Goal: Task Accomplishment & Management: Use online tool/utility

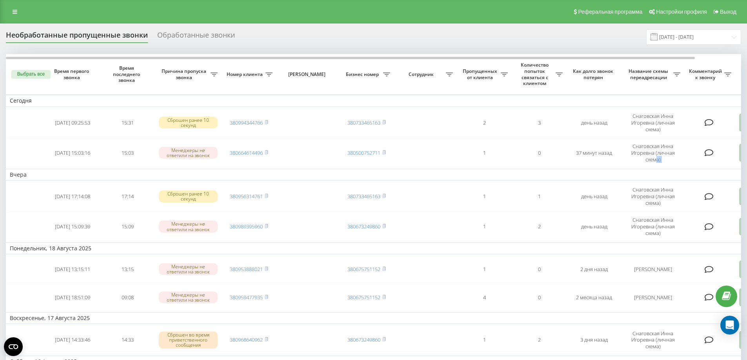
drag, startPoint x: 656, startPoint y: 164, endPoint x: 752, endPoint y: 163, distance: 96.1
click at [747, 163] on html "digma.shop Проекты digma.shop Центр обращений Журнал звонков Журнал сообщений О…" at bounding box center [373, 180] width 747 height 360
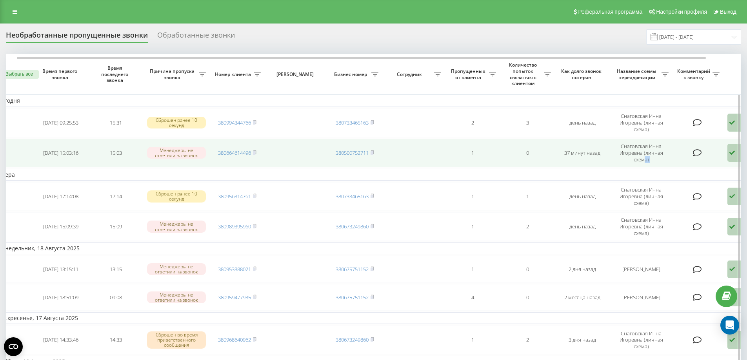
scroll to position [0, 49]
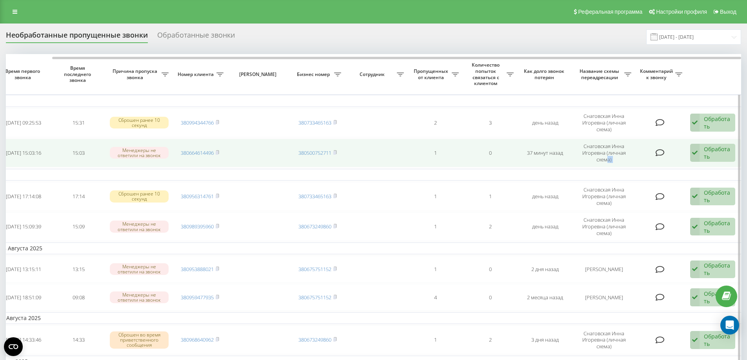
click at [707, 155] on div "Обработать" at bounding box center [717, 152] width 27 height 15
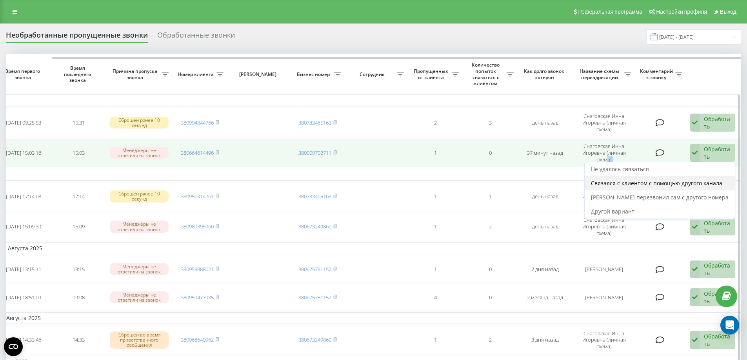
click at [660, 186] on span "Связался с клиентом с помощью другого канала" at bounding box center [656, 183] width 131 height 7
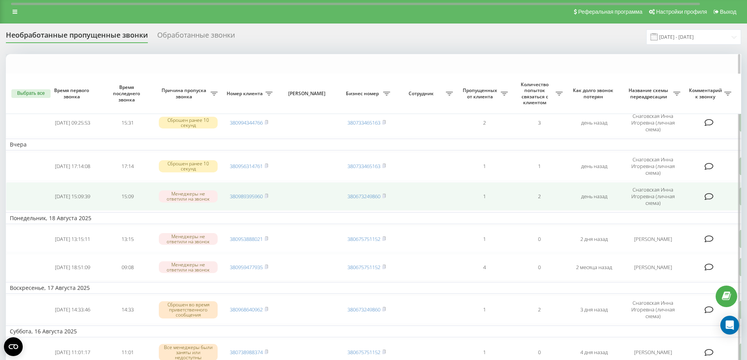
scroll to position [78, 0]
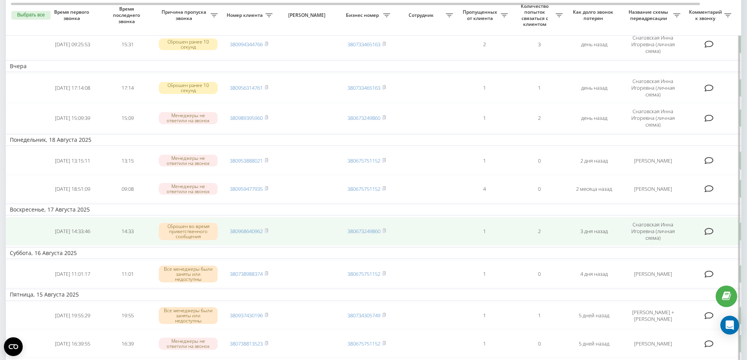
drag, startPoint x: 441, startPoint y: 239, endPoint x: 483, endPoint y: 239, distance: 42.0
click at [483, 239] on tr "2025-08-17 14:33:46 14:33 Сброшен во время приветственного сообщения 3809686409…" at bounding box center [398, 231] width 784 height 29
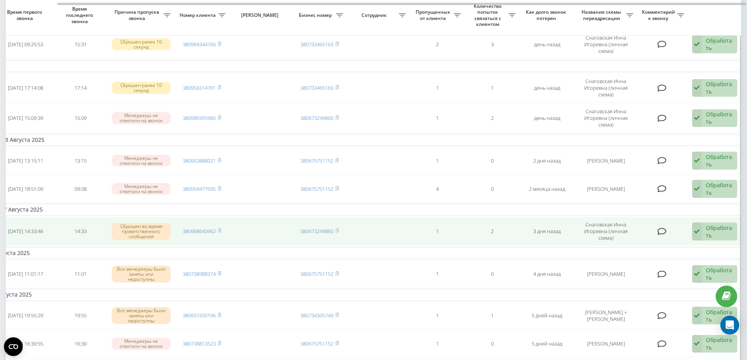
scroll to position [0, 49]
click at [702, 236] on div "Обработать Не удалось связаться Связался с клиентом с помощью другого канала Кл…" at bounding box center [712, 232] width 45 height 18
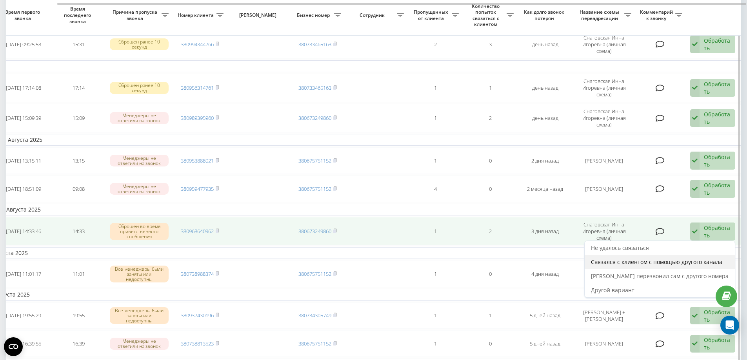
click at [634, 263] on span "Связался с клиентом с помощью другого канала" at bounding box center [656, 261] width 131 height 7
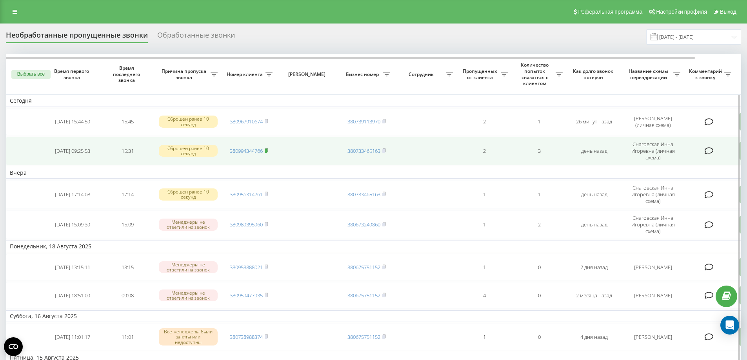
click at [268, 151] on icon at bounding box center [266, 150] width 3 height 4
